Goal: Navigation & Orientation: Find specific page/section

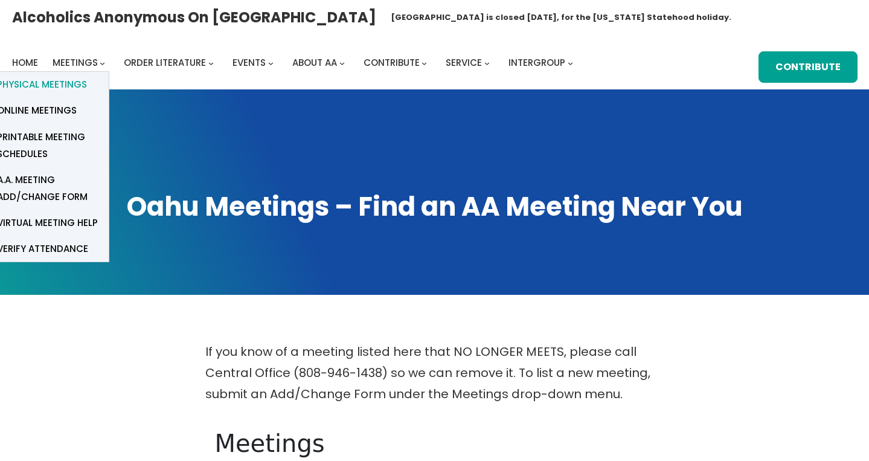
click at [59, 83] on span "Physical Meetings" at bounding box center [42, 84] width 90 height 17
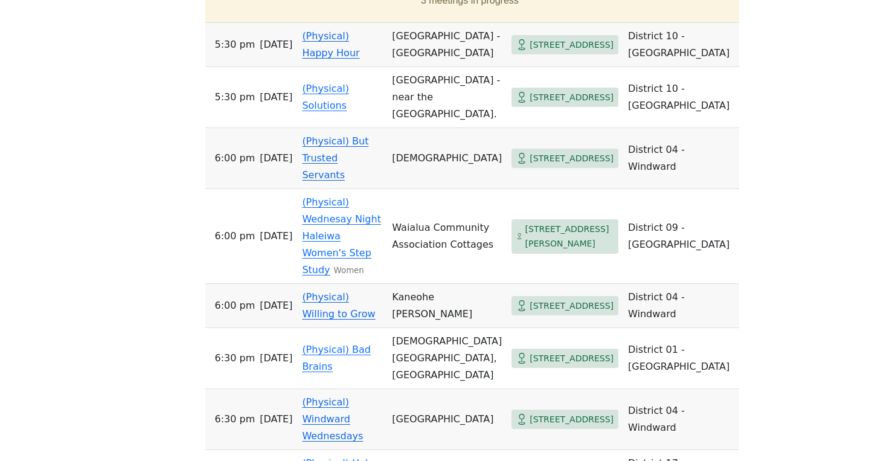
scroll to position [546, 0]
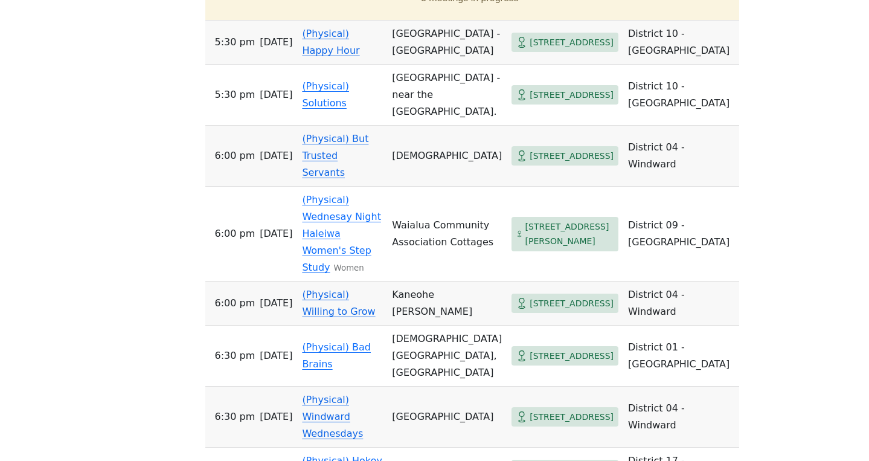
click at [341, 162] on link "(Physical) But Trusted Servants" at bounding box center [335, 155] width 66 height 45
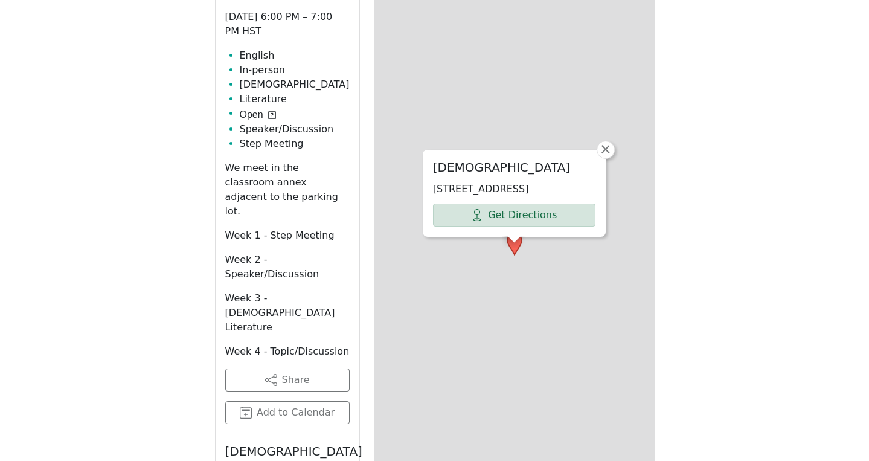
scroll to position [419, 0]
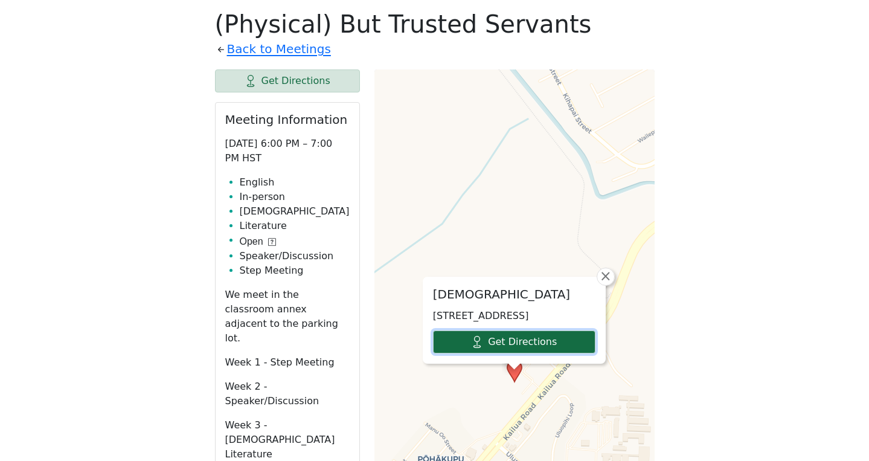
click at [520, 337] on link "Get Directions" at bounding box center [514, 341] width 162 height 23
